Goal: Task Accomplishment & Management: Manage account settings

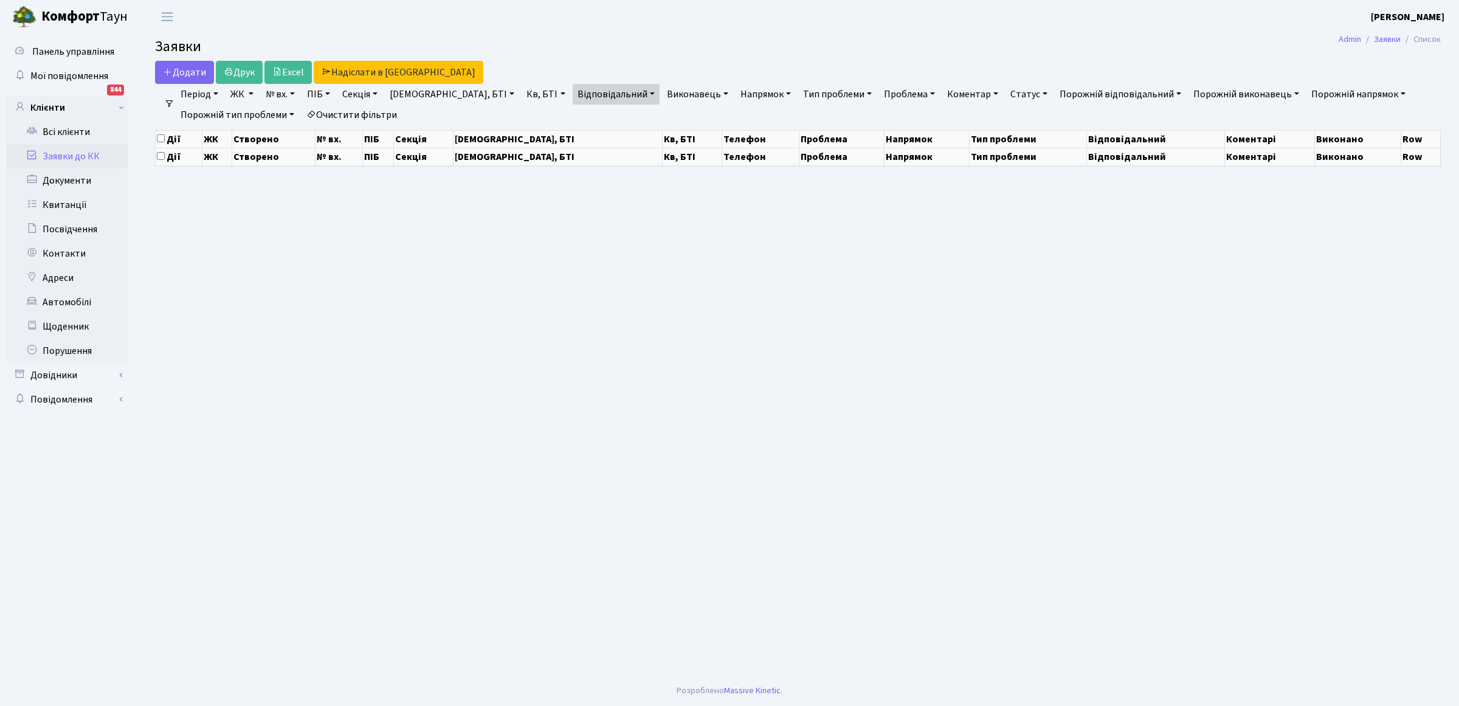
select select "25"
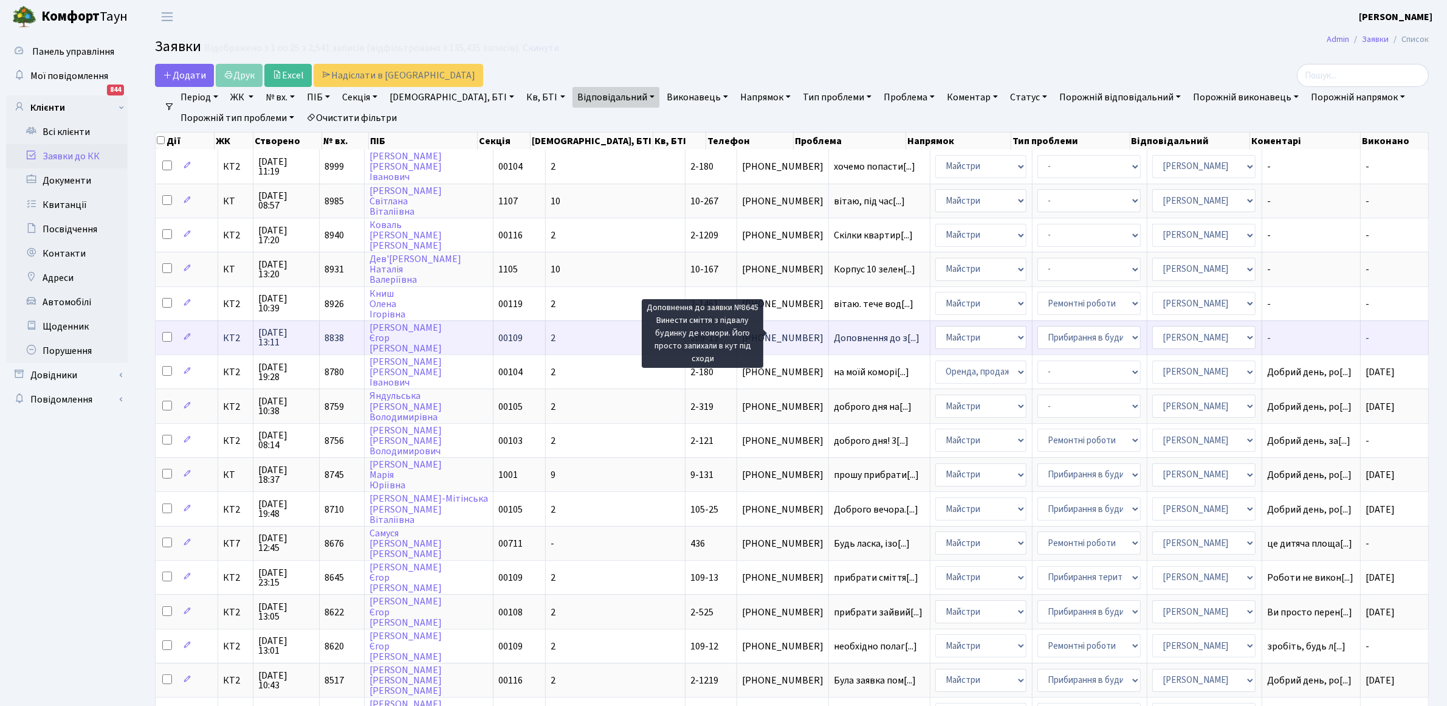
click at [834, 332] on span "Доповнення до з[...]" at bounding box center [877, 337] width 86 height 13
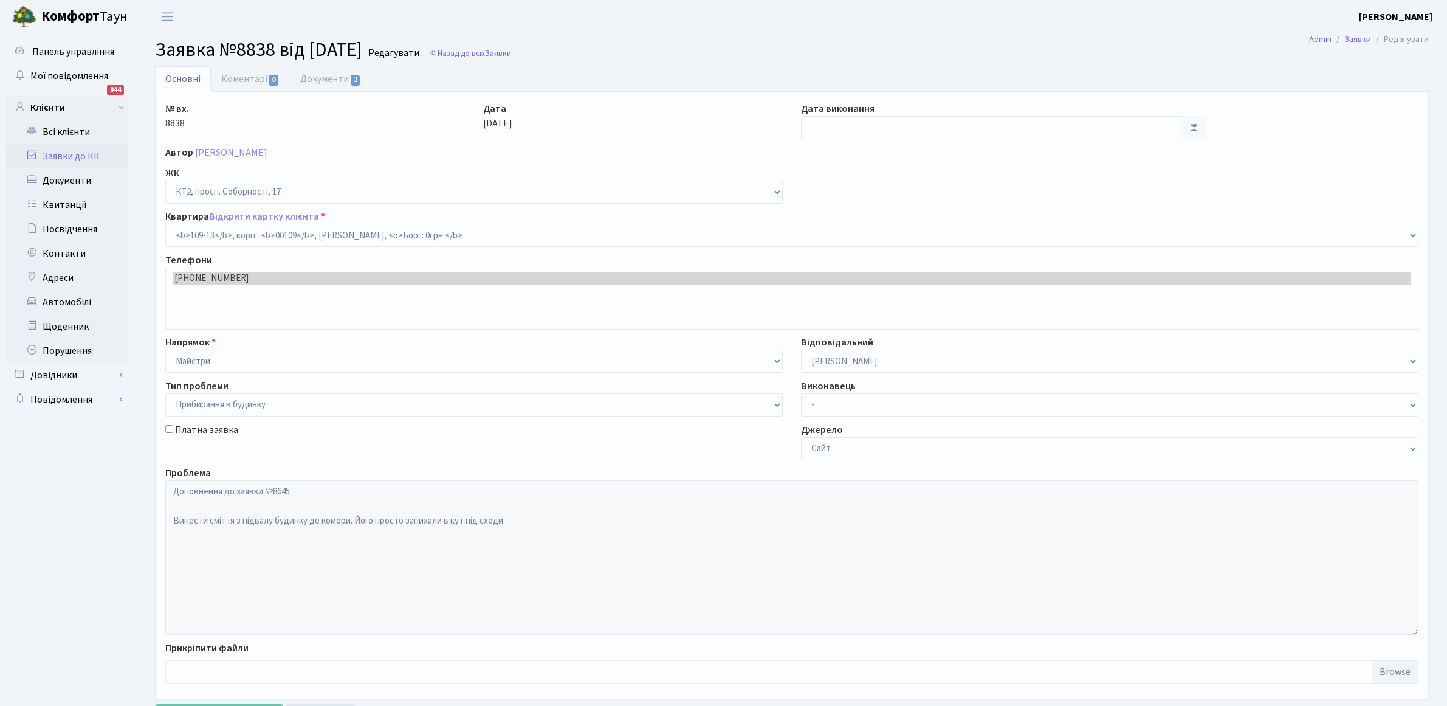
select select "16130"
select select "58"
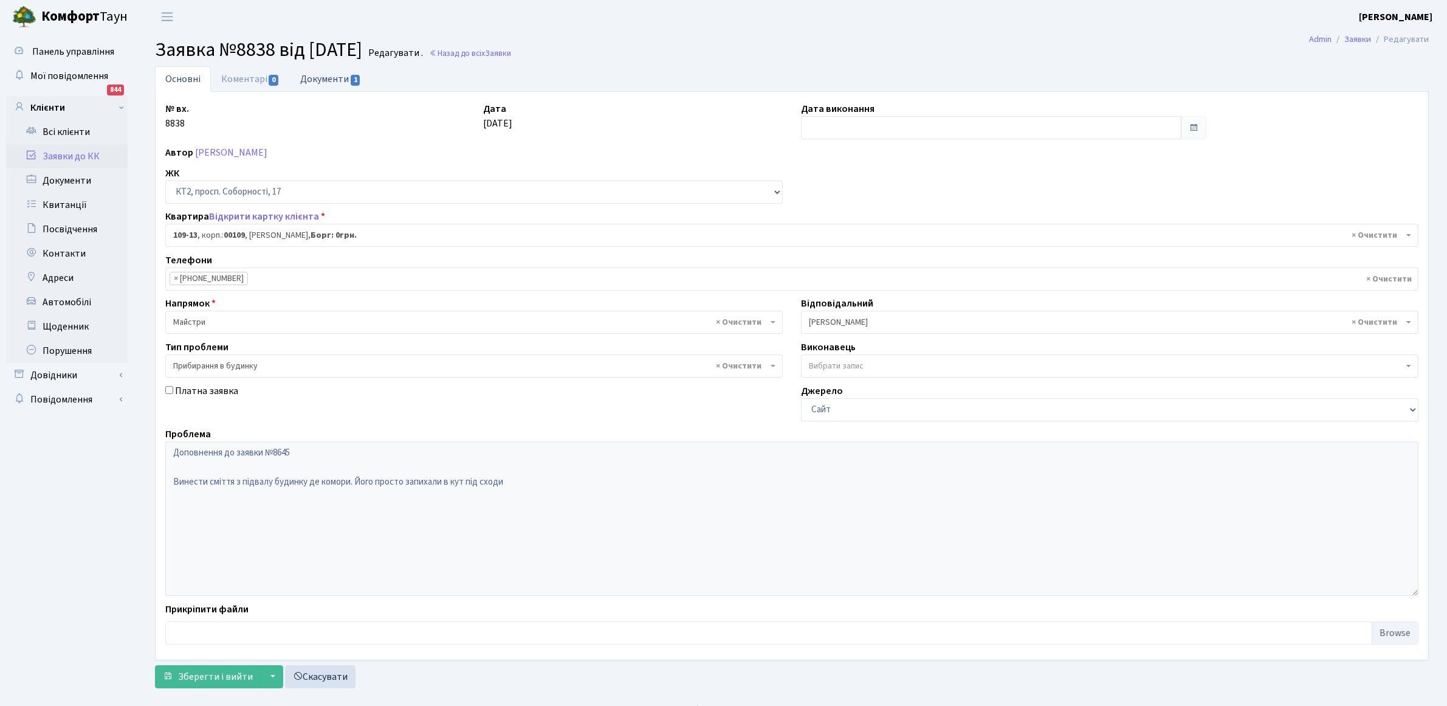
click at [323, 75] on link "Документи 1" at bounding box center [330, 78] width 81 height 25
select select "25"
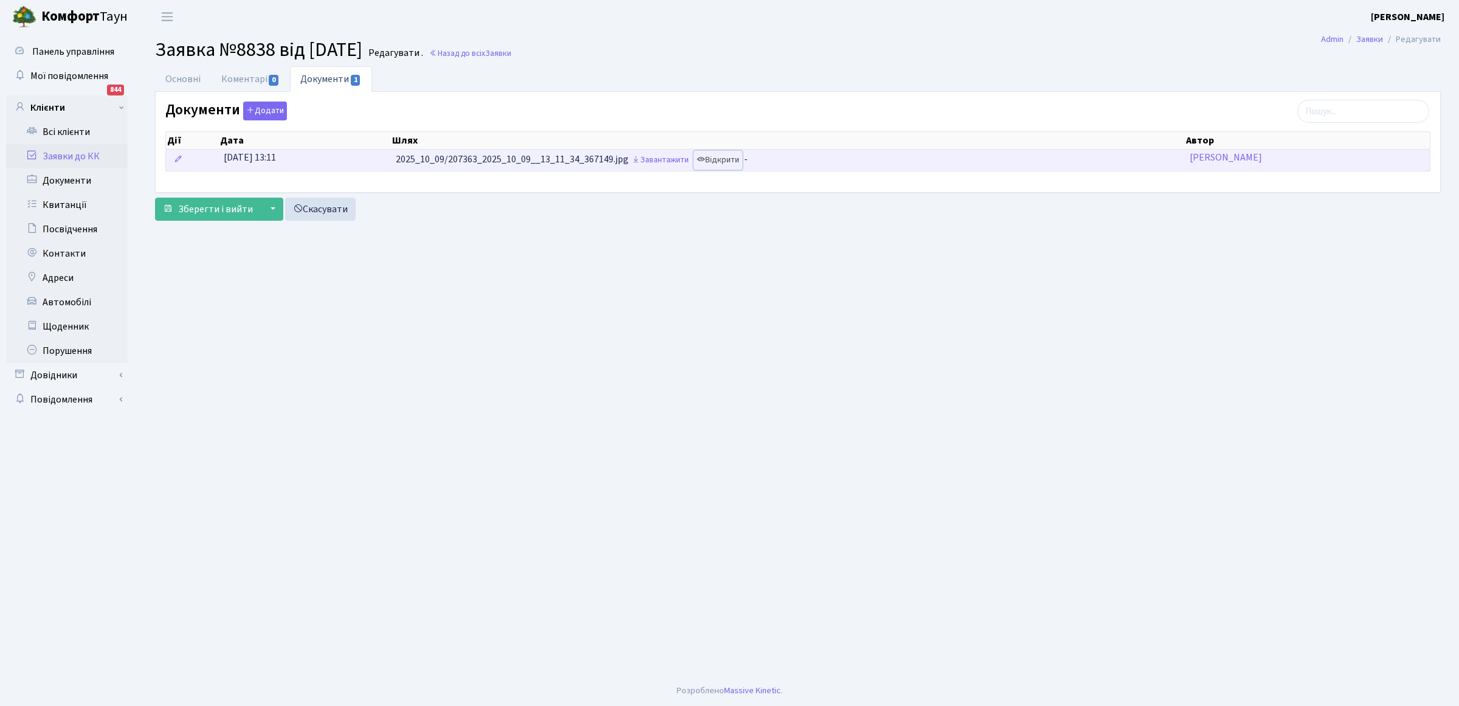
click at [727, 158] on link "Відкрити" at bounding box center [717, 160] width 49 height 19
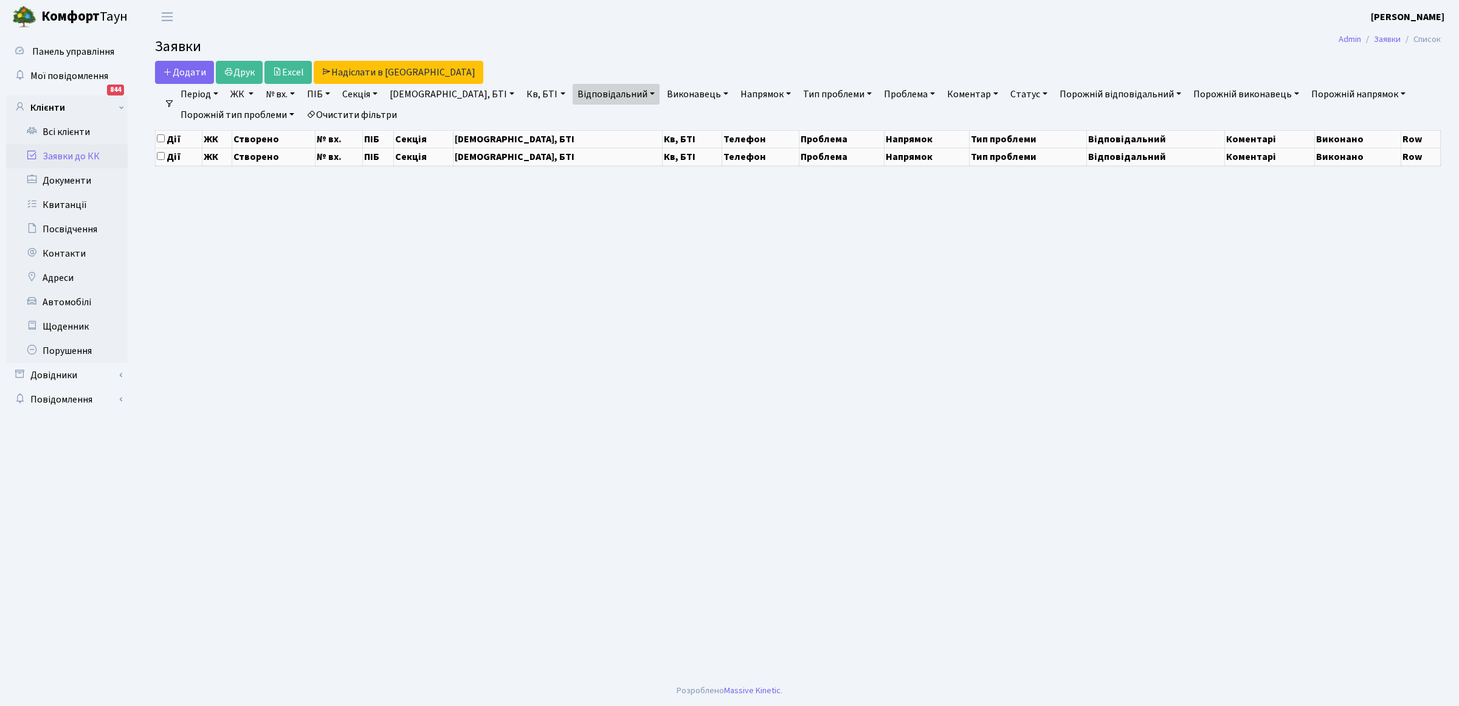
select select "25"
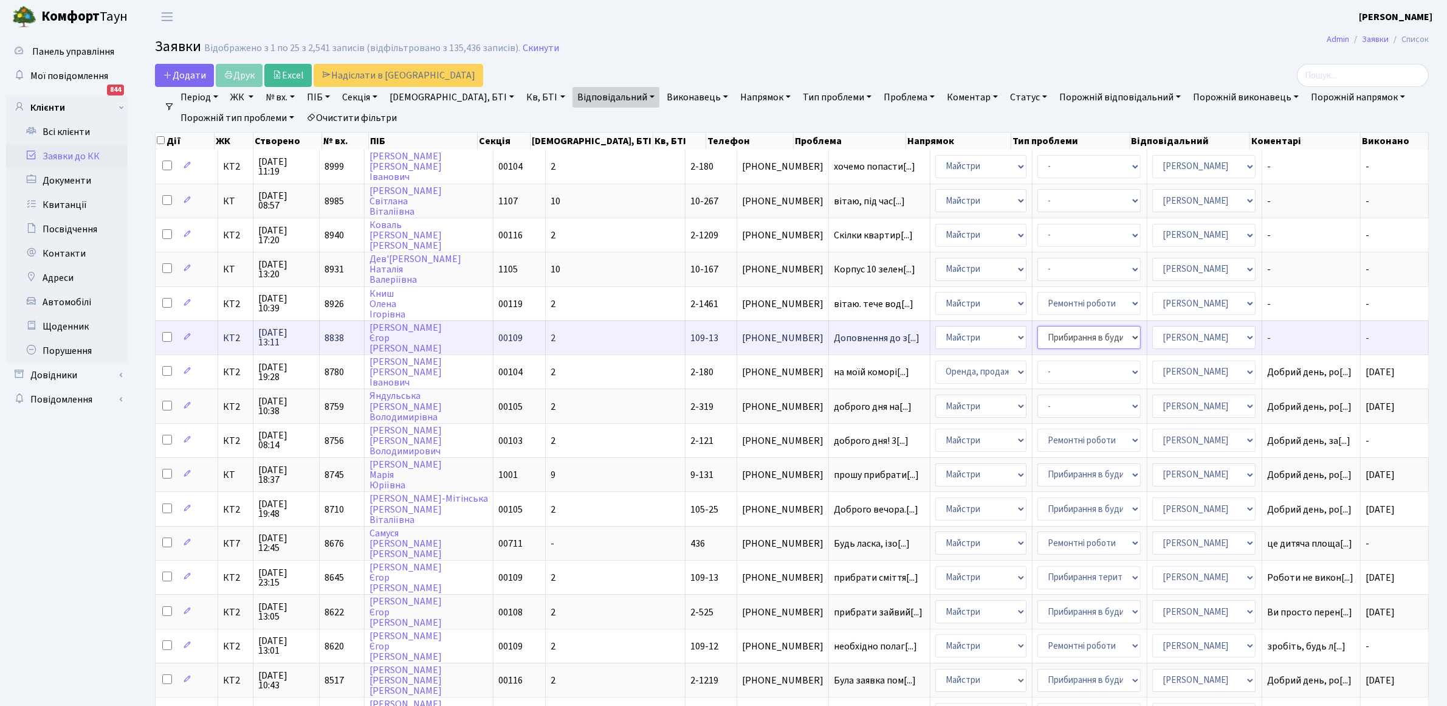
click at [1037, 335] on select "- Замовлення плану комунікацій Дитячі майданчики Озеленення Прибирання в будинк…" at bounding box center [1088, 337] width 103 height 23
click at [834, 335] on span "Доповнення до з[...]" at bounding box center [877, 337] width 86 height 13
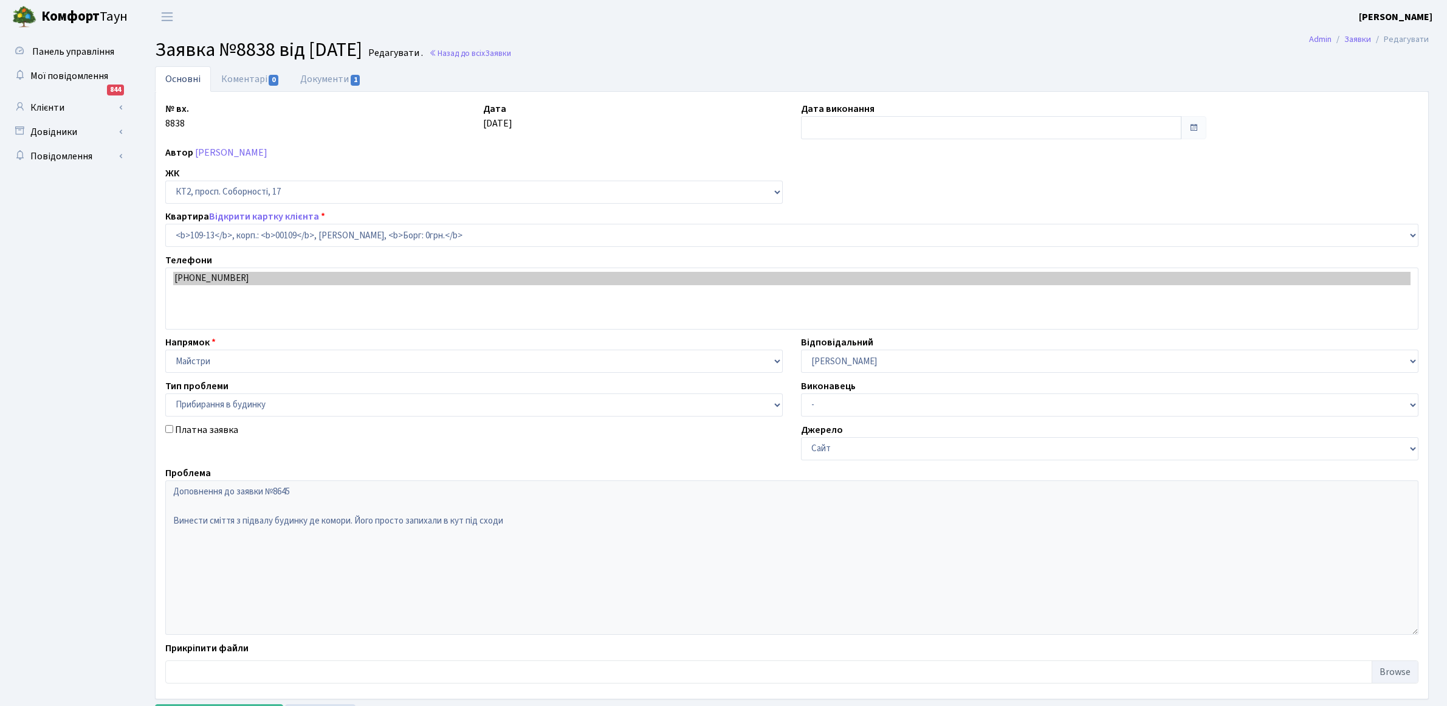
select select "16130"
select select "58"
